Goal: Transaction & Acquisition: Book appointment/travel/reservation

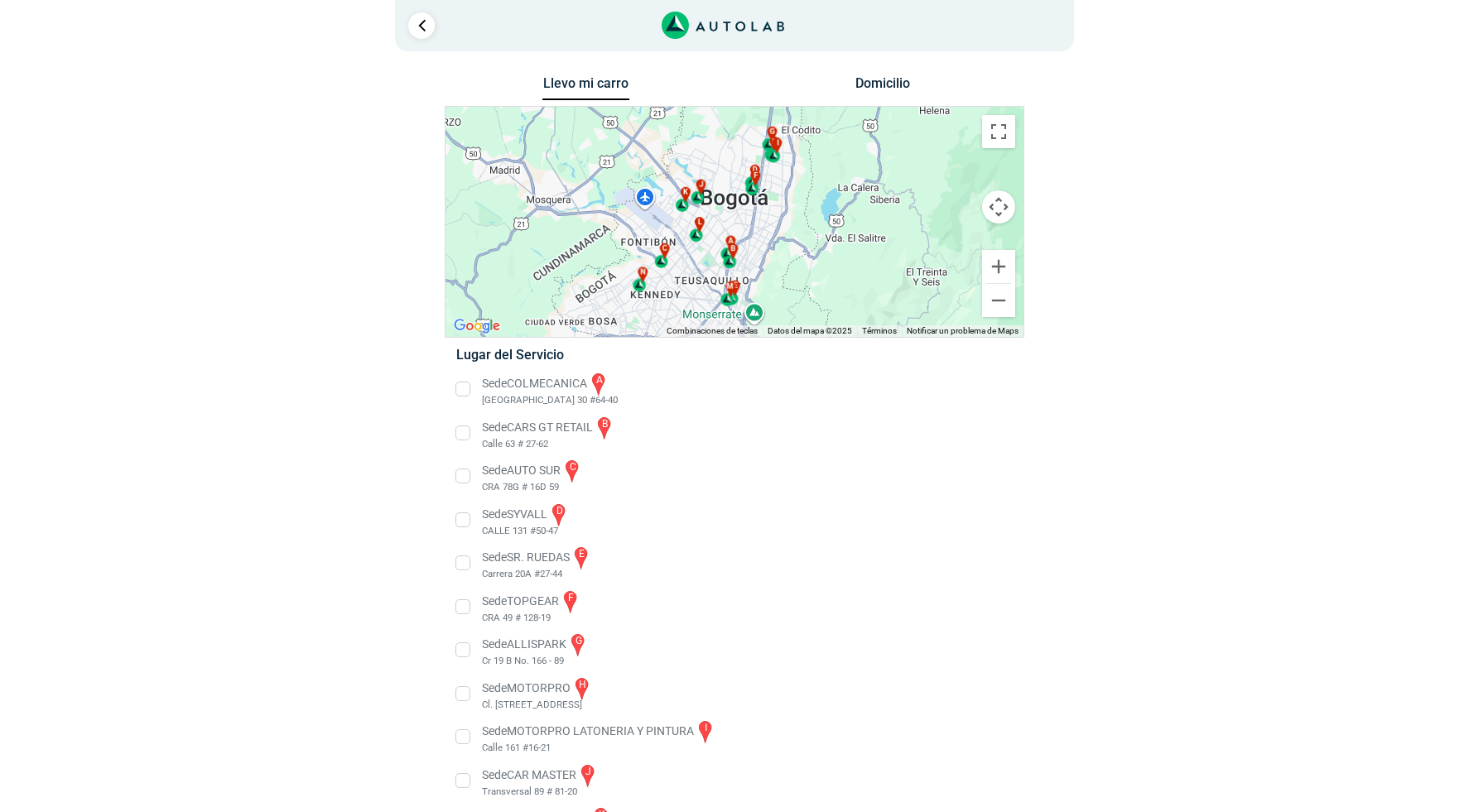
click at [464, 524] on li "Sede SYVALL d CALLE 131 #50-47" at bounding box center [733, 520] width 580 height 37
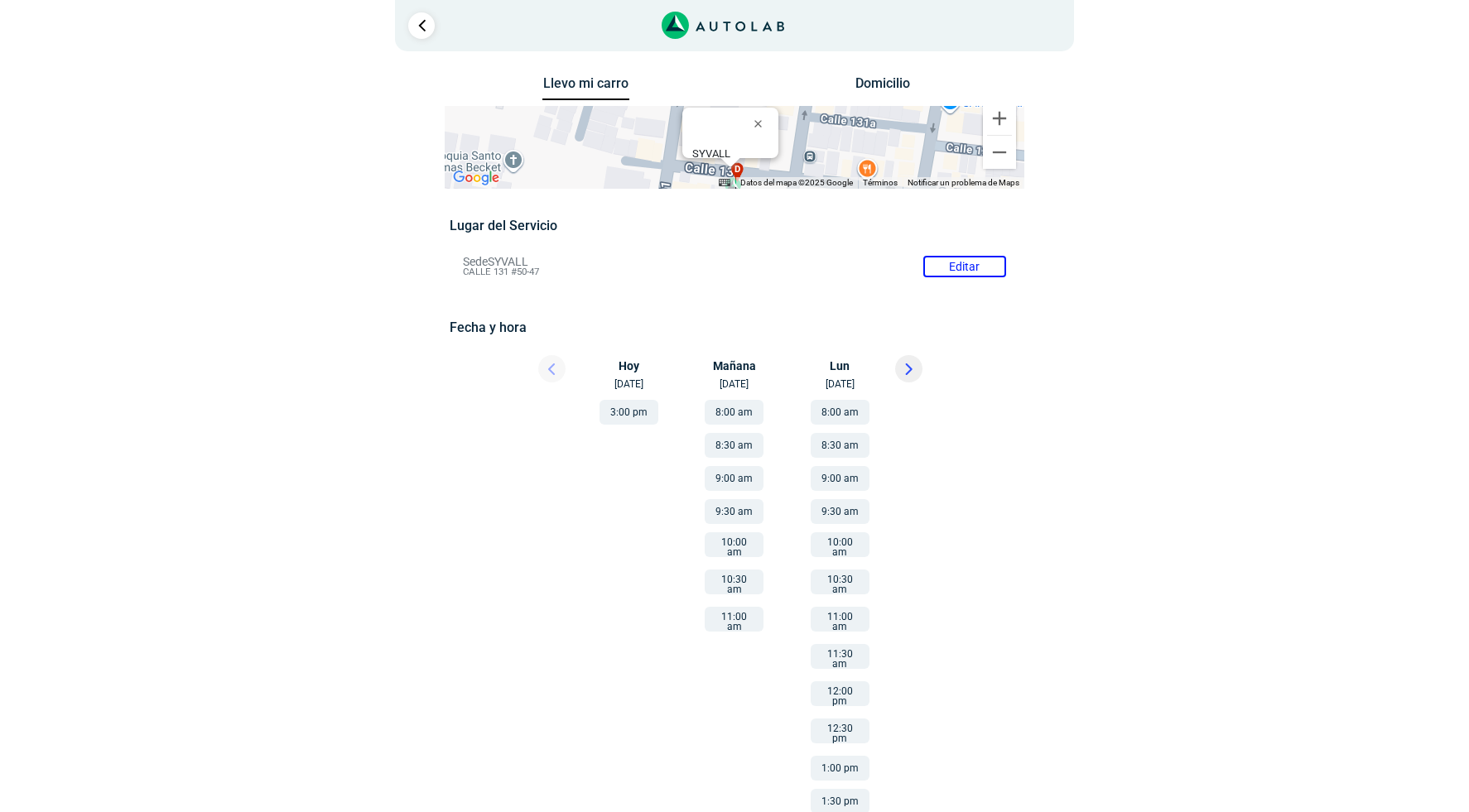
click at [746, 615] on button "11:00 am" at bounding box center [734, 618] width 59 height 25
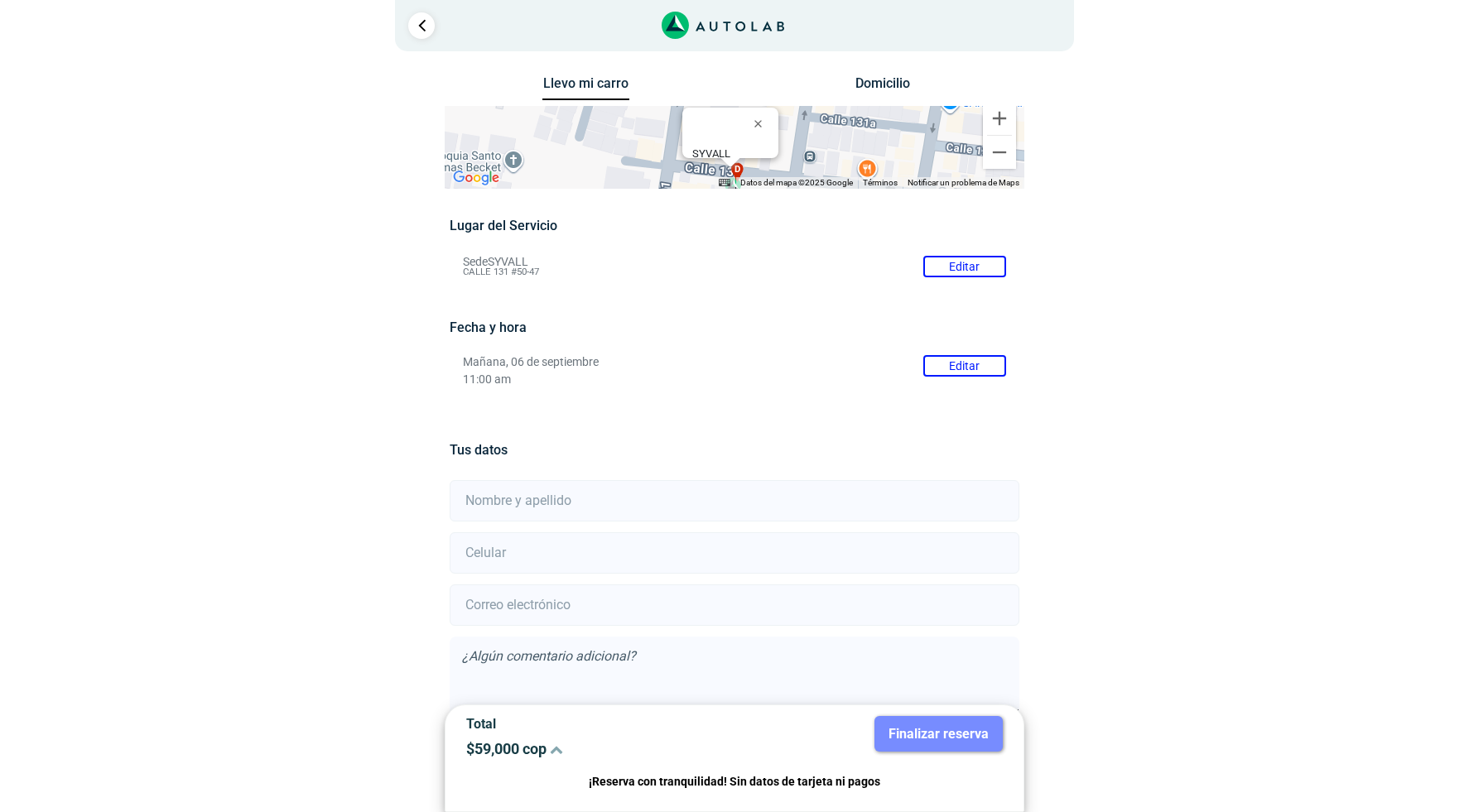
scroll to position [86, 0]
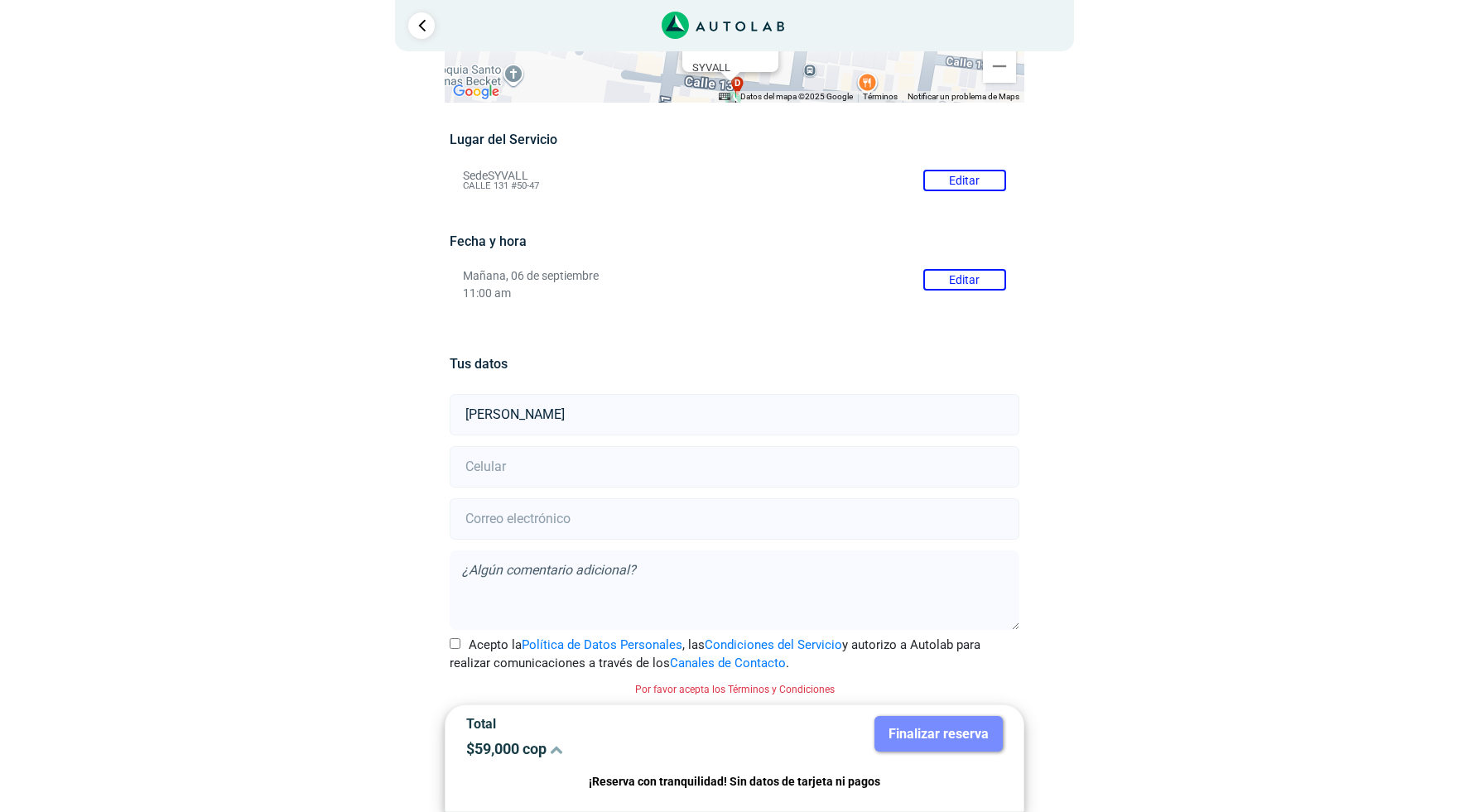
type input "[PERSON_NAME]"
type input "3107007024"
type input "[EMAIL_ADDRESS][DOMAIN_NAME]"
click at [459, 649] on input "Acepto la Política de Datos Personales , las Condiciones del Servicio y autoriz…" at bounding box center [456, 643] width 11 height 11
checkbox input "true"
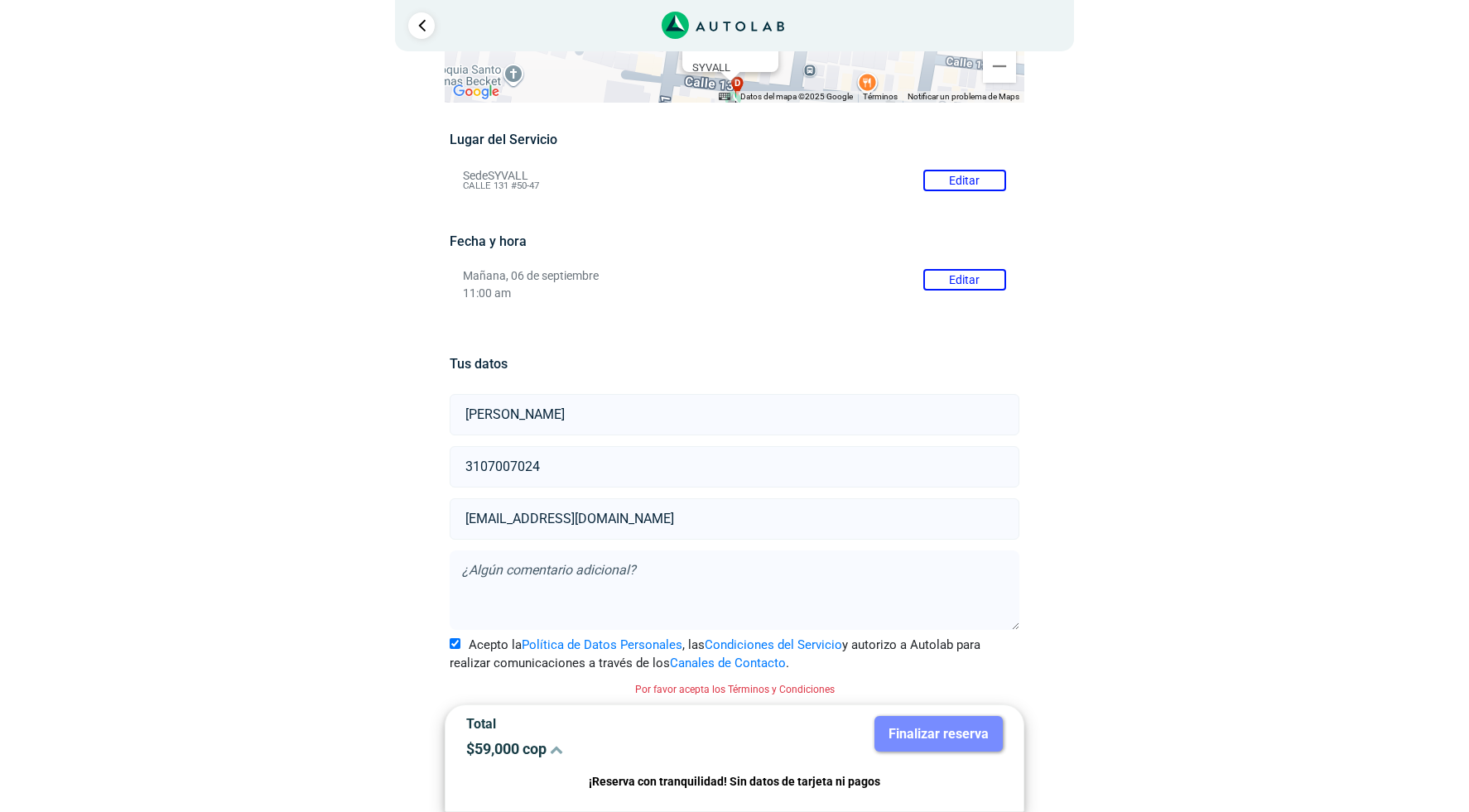
scroll to position [65, 0]
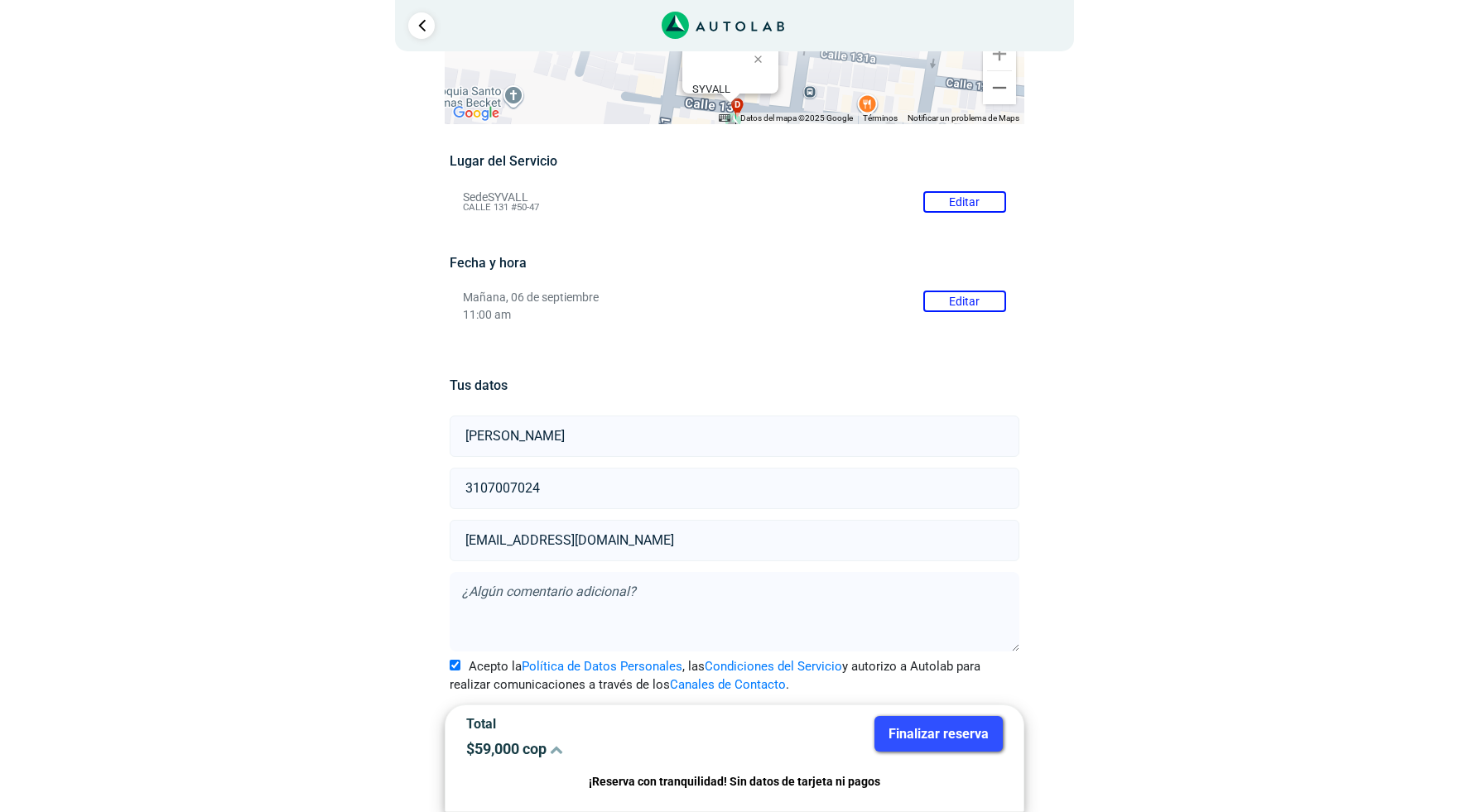
click at [914, 743] on button "Finalizar reserva" at bounding box center [938, 734] width 128 height 36
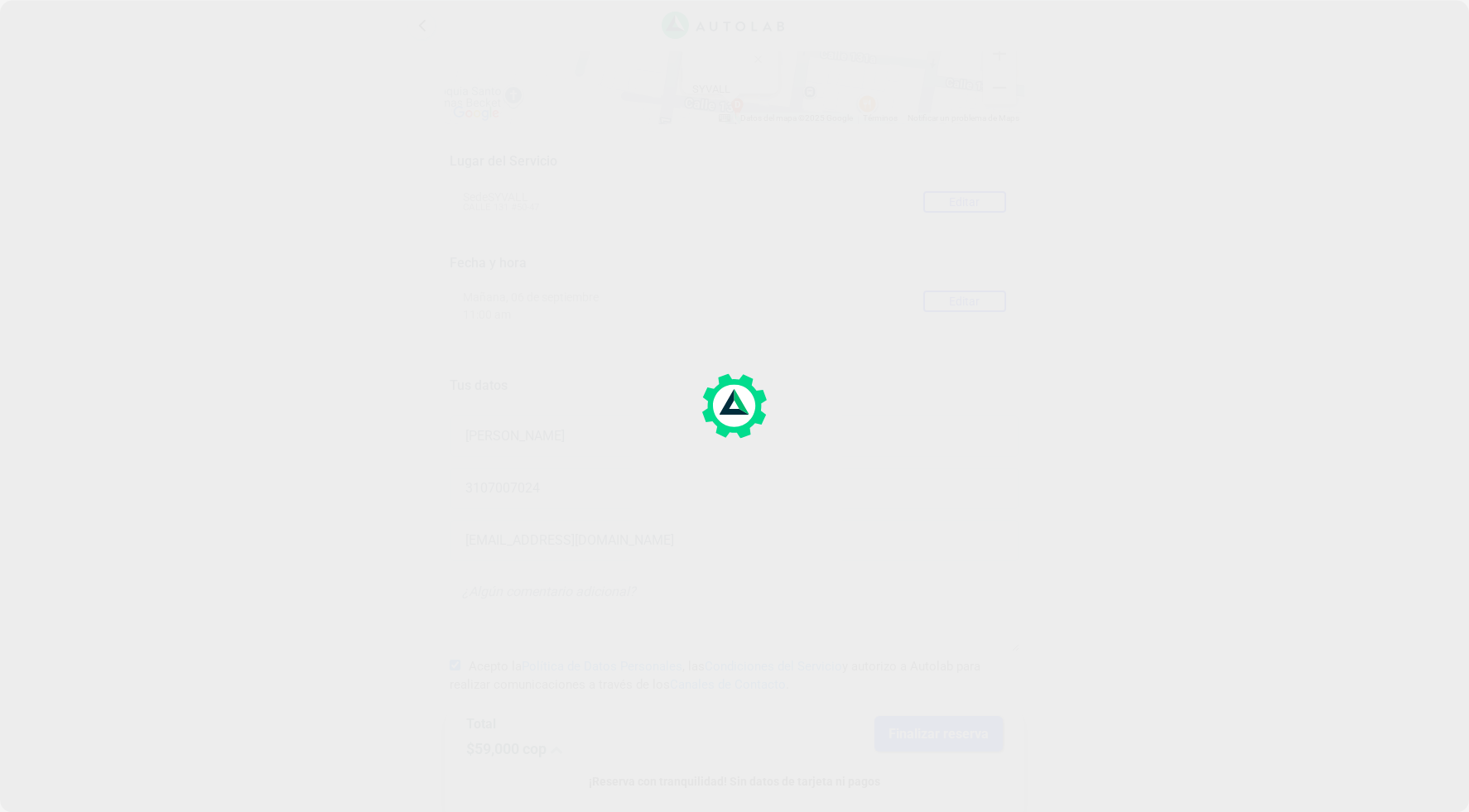
scroll to position [0, 0]
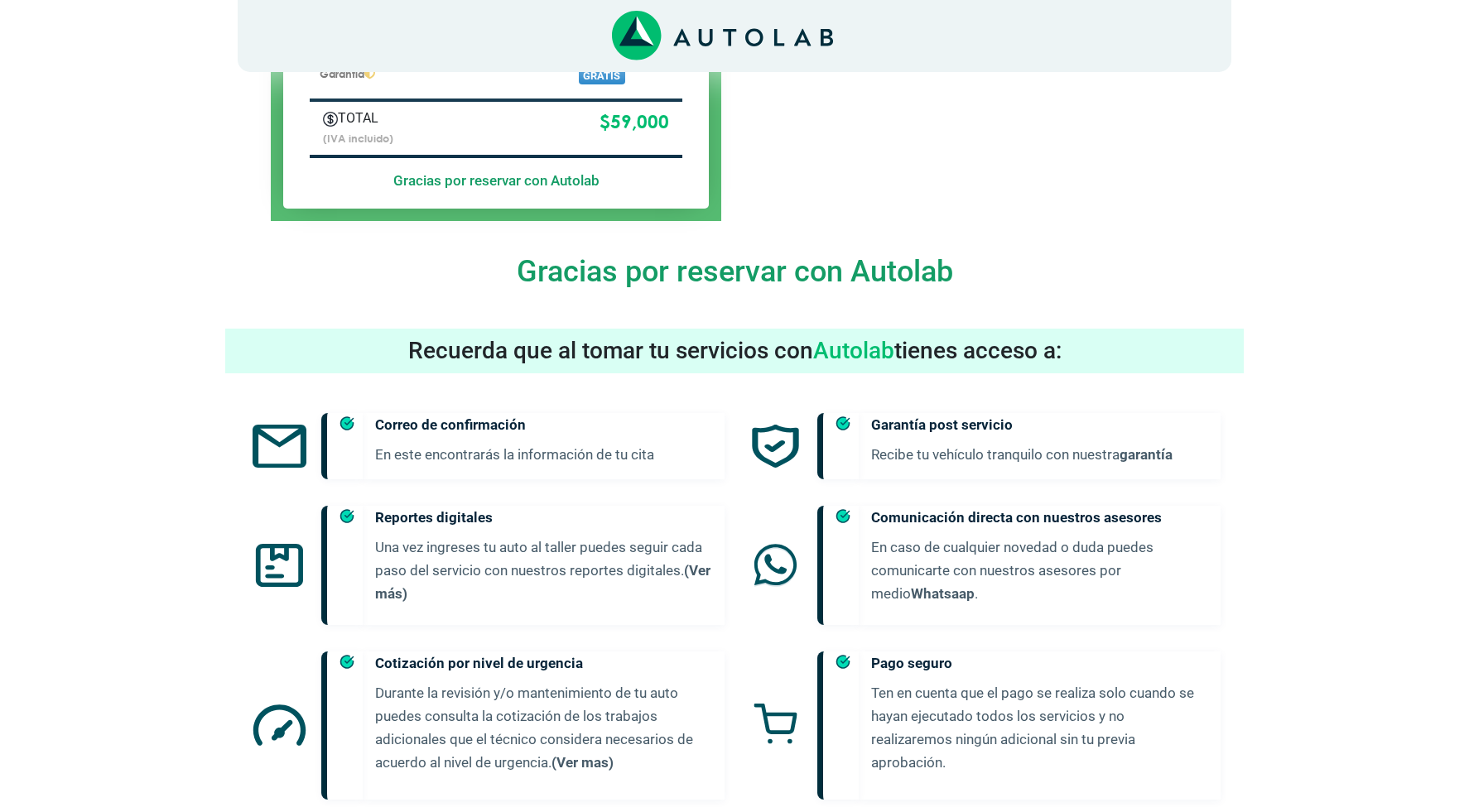
scroll to position [697, 0]
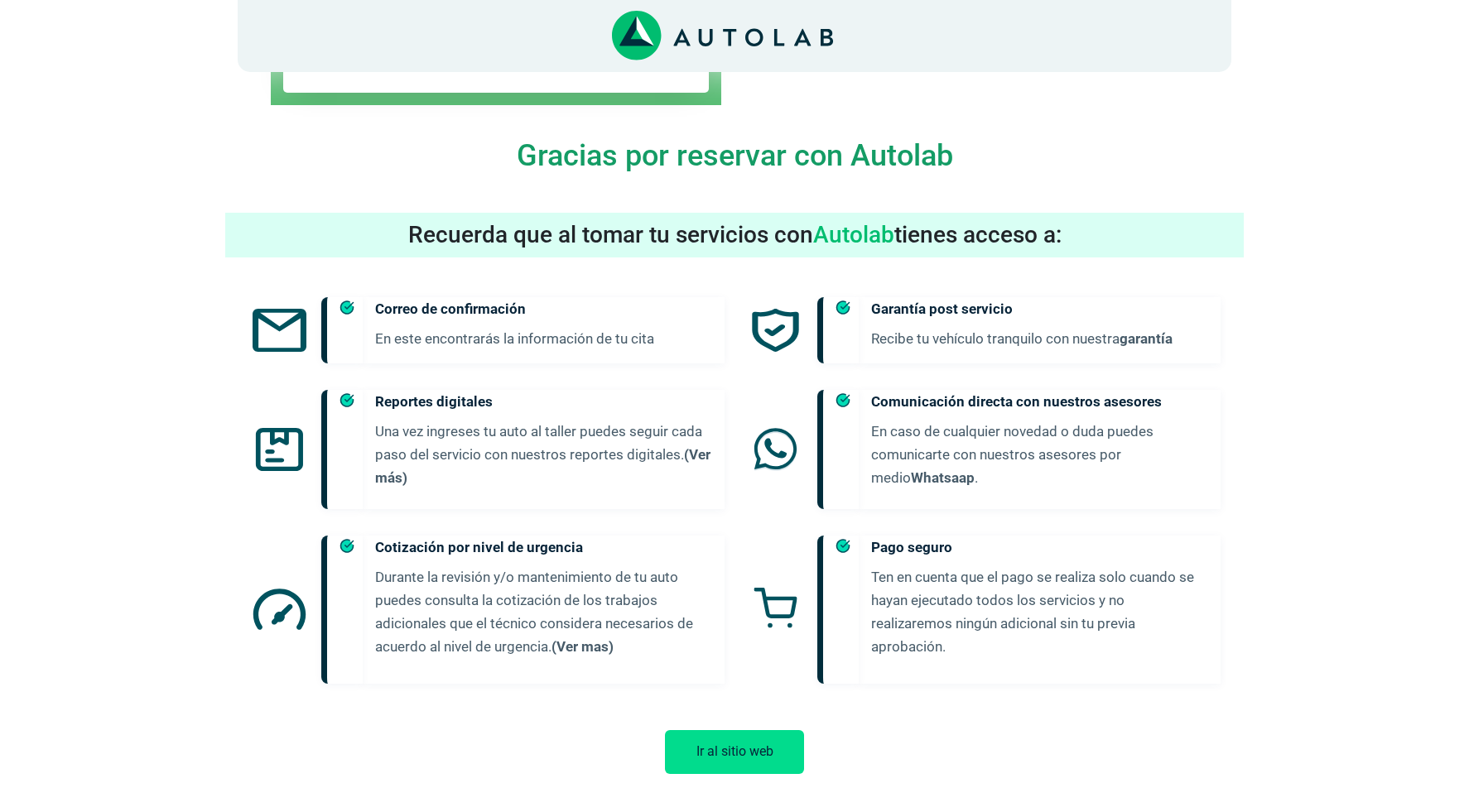
click at [720, 730] on button "Ir al sitio web" at bounding box center [734, 752] width 139 height 44
